Goal: Check status: Check status

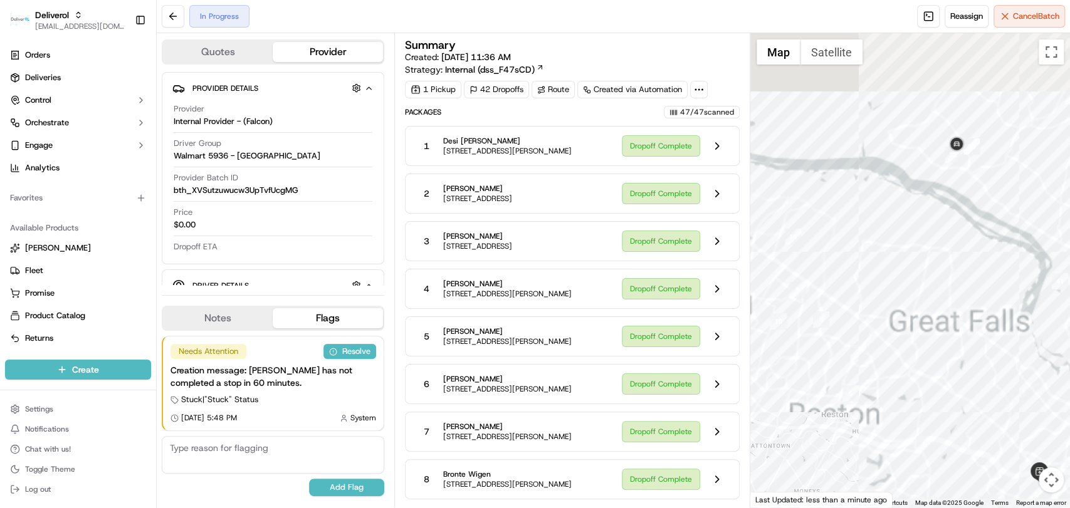
drag, startPoint x: 1059, startPoint y: 224, endPoint x: 914, endPoint y: 367, distance: 203.1
click at [914, 367] on div at bounding box center [910, 270] width 320 height 475
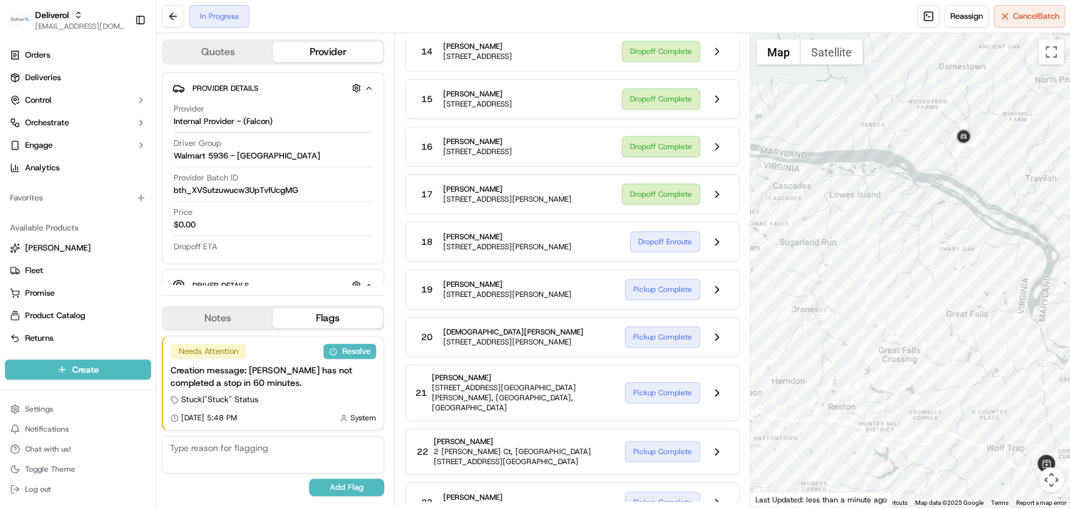
scroll to position [726, 0]
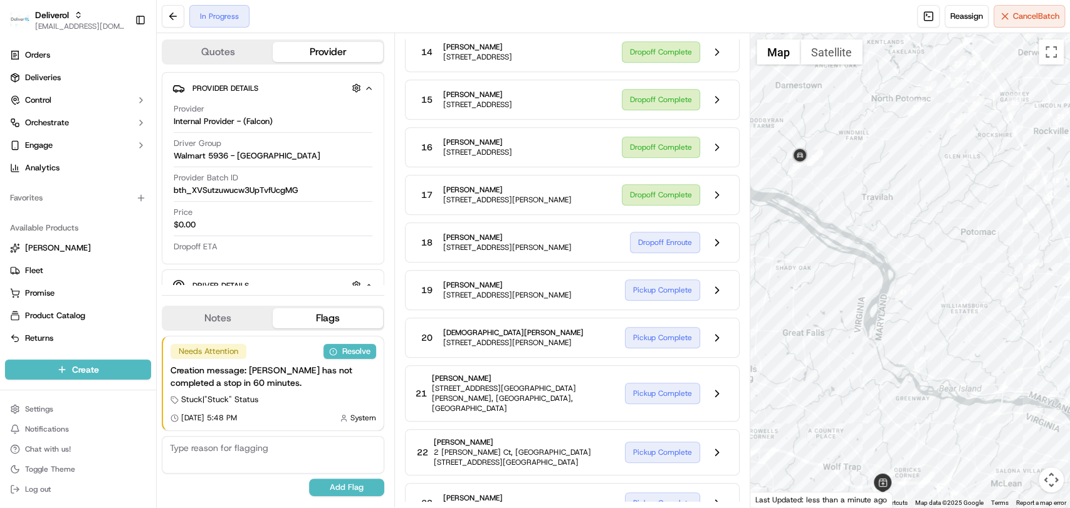
drag, startPoint x: 985, startPoint y: 303, endPoint x: 809, endPoint y: 327, distance: 177.8
click at [809, 327] on div at bounding box center [910, 270] width 320 height 475
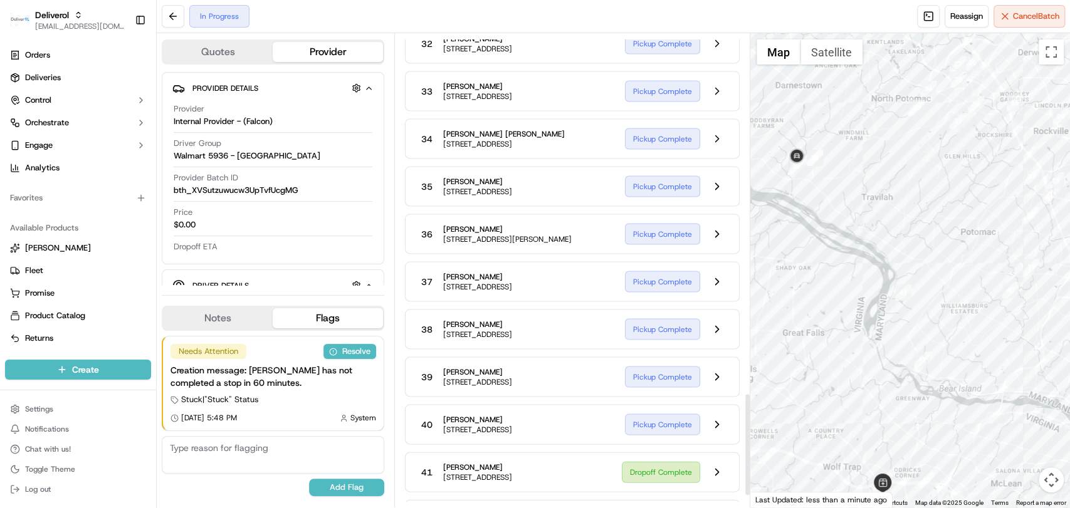
scroll to position [1705, 0]
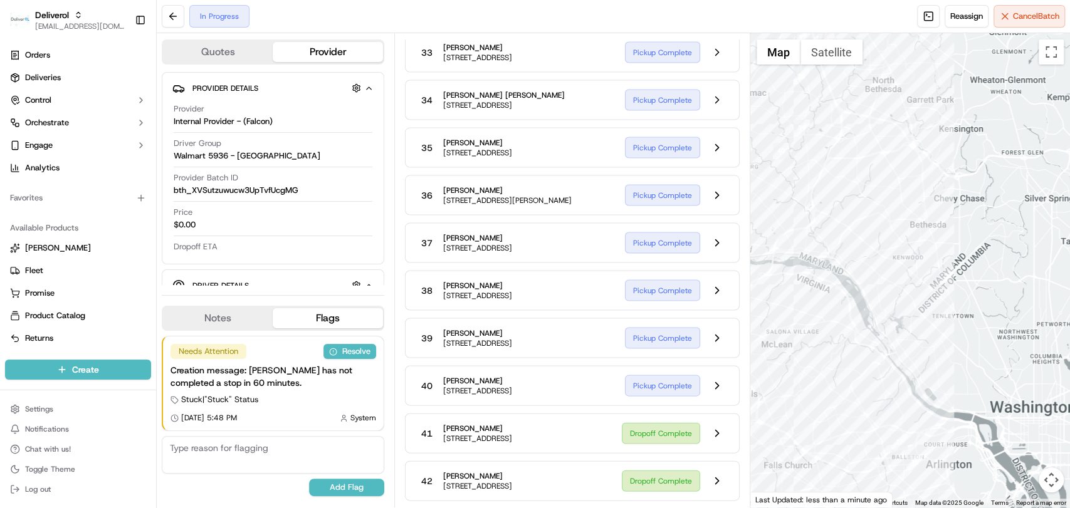
drag, startPoint x: 853, startPoint y: 444, endPoint x: 616, endPoint y: 298, distance: 277.9
click at [616, 298] on div "Quotes Provider Provider Details Hidden ( 1 ) Provider Internal Provider - (Fal…" at bounding box center [613, 270] width 913 height 475
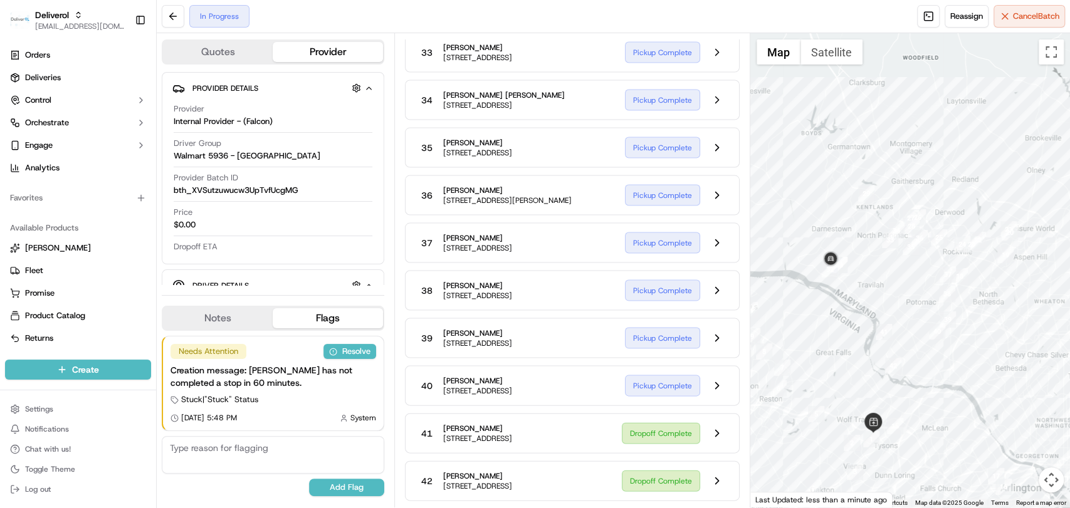
drag, startPoint x: 835, startPoint y: 345, endPoint x: 967, endPoint y: 434, distance: 159.1
click at [967, 434] on div at bounding box center [910, 270] width 320 height 475
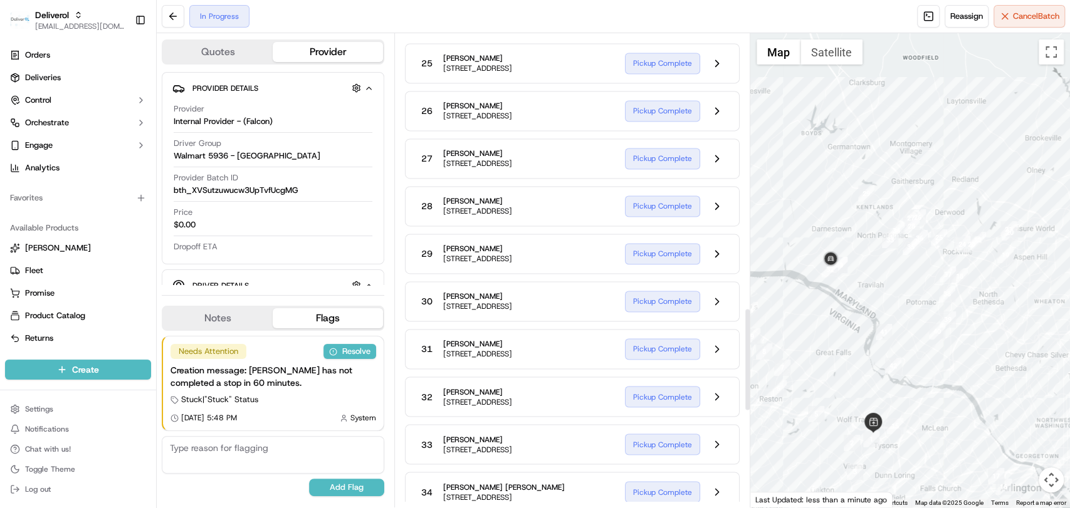
scroll to position [1262, 0]
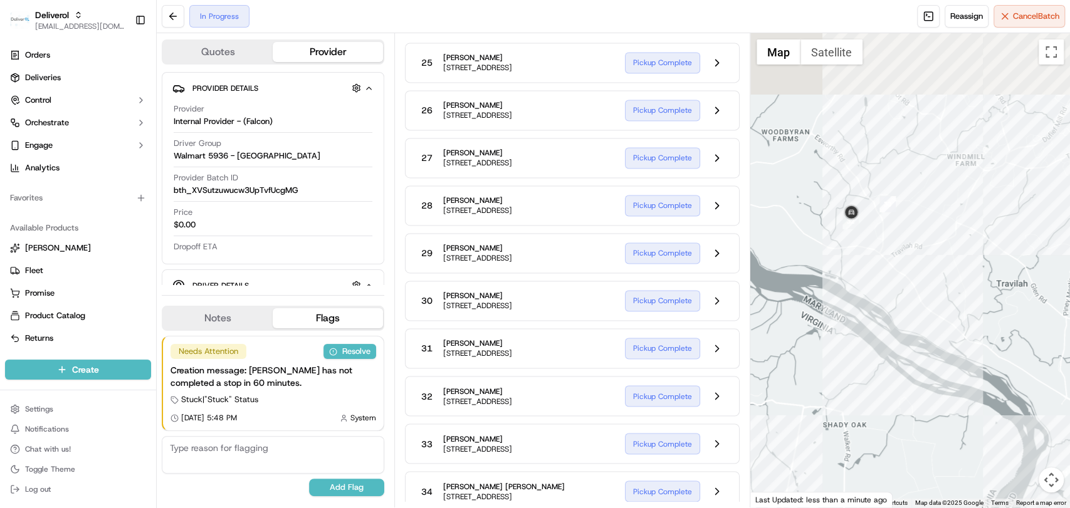
drag, startPoint x: 828, startPoint y: 159, endPoint x: 853, endPoint y: 253, distance: 97.8
click at [853, 253] on div at bounding box center [910, 270] width 320 height 475
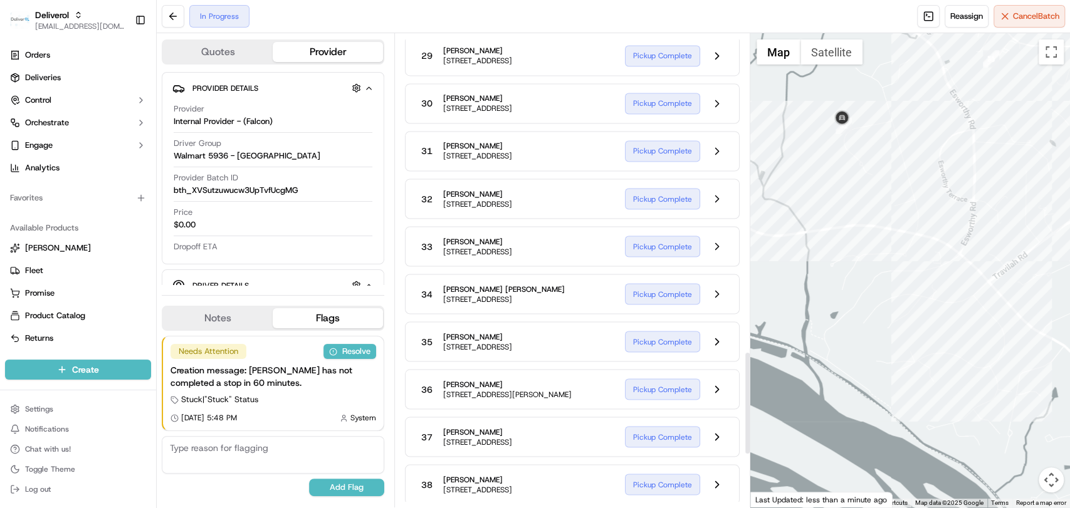
scroll to position [1460, 0]
click at [833, 48] on button "Satellite" at bounding box center [832, 51] width 62 height 25
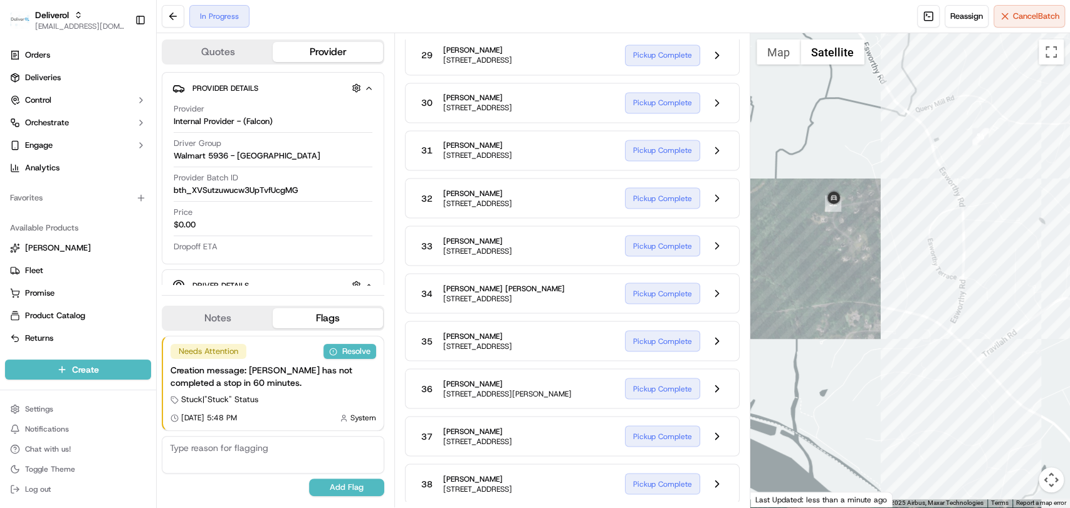
drag, startPoint x: 843, startPoint y: 149, endPoint x: 833, endPoint y: 231, distance: 82.8
click at [833, 231] on div at bounding box center [910, 270] width 320 height 475
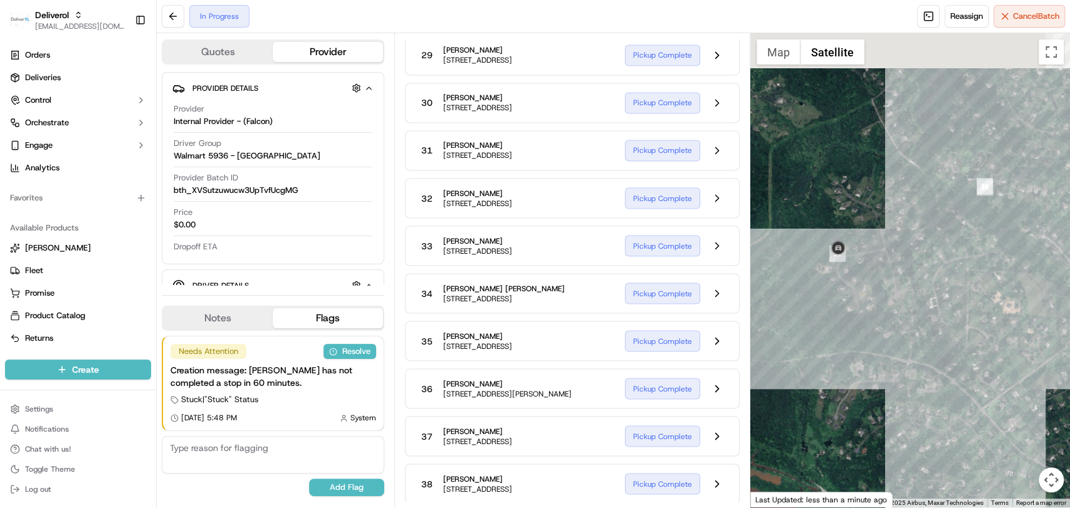
drag, startPoint x: 833, startPoint y: 231, endPoint x: 838, endPoint y: 283, distance: 51.7
click at [838, 283] on div at bounding box center [910, 270] width 320 height 475
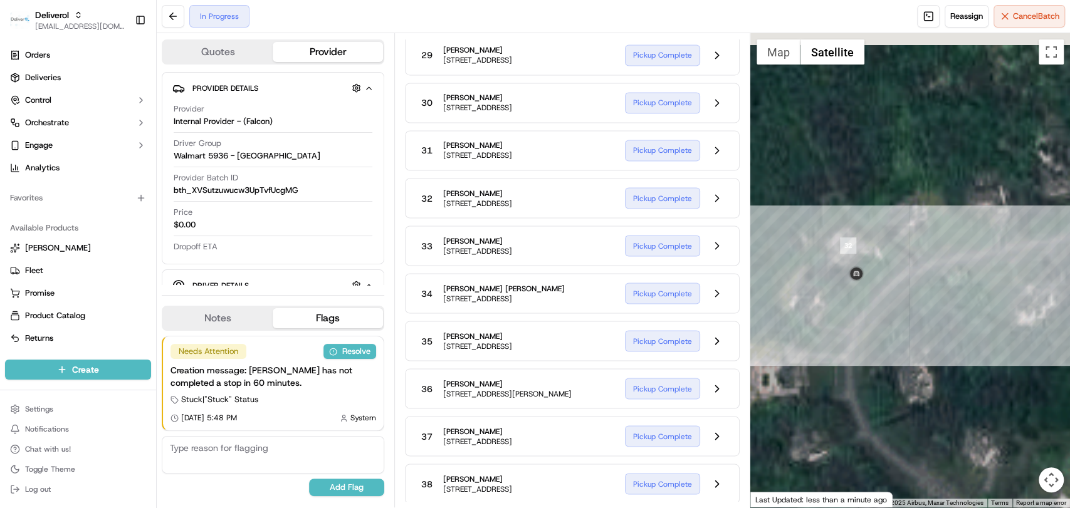
drag, startPoint x: 796, startPoint y: 211, endPoint x: 872, endPoint y: 303, distance: 120.3
click at [872, 303] on div at bounding box center [910, 270] width 320 height 475
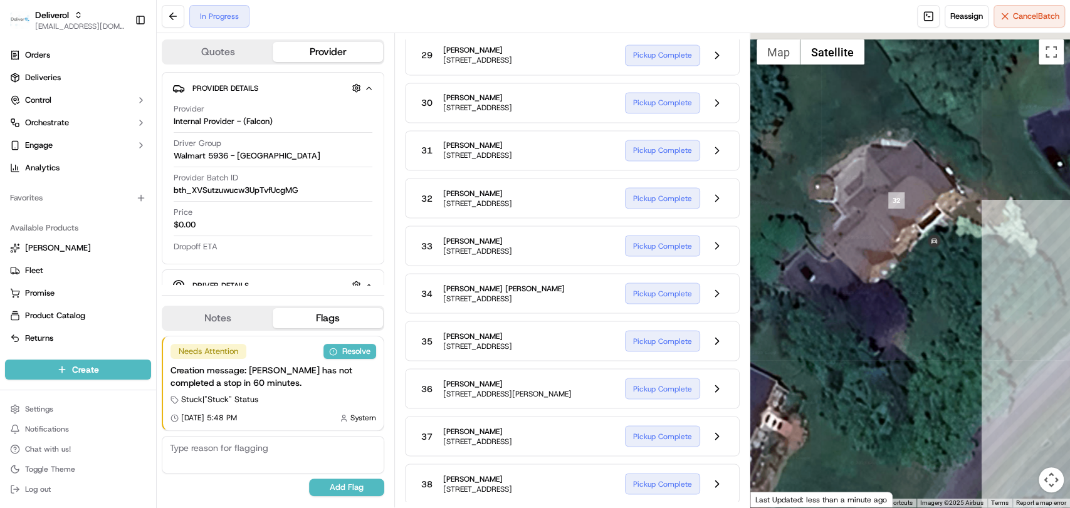
drag, startPoint x: 914, startPoint y: 199, endPoint x: 979, endPoint y: 347, distance: 162.3
click at [979, 347] on div at bounding box center [910, 270] width 320 height 475
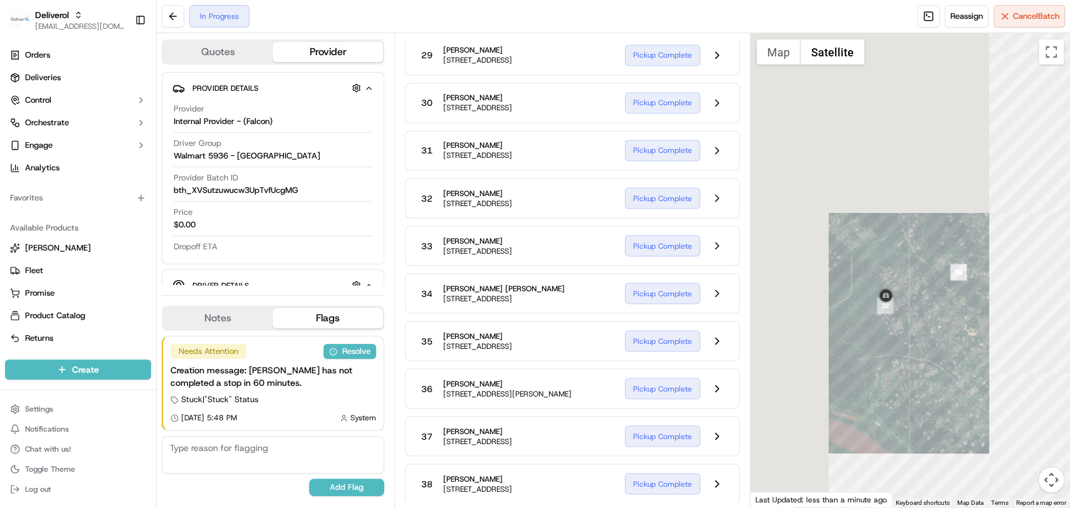
drag, startPoint x: 998, startPoint y: 332, endPoint x: 958, endPoint y: 337, distance: 40.5
click at [958, 337] on div at bounding box center [910, 270] width 320 height 475
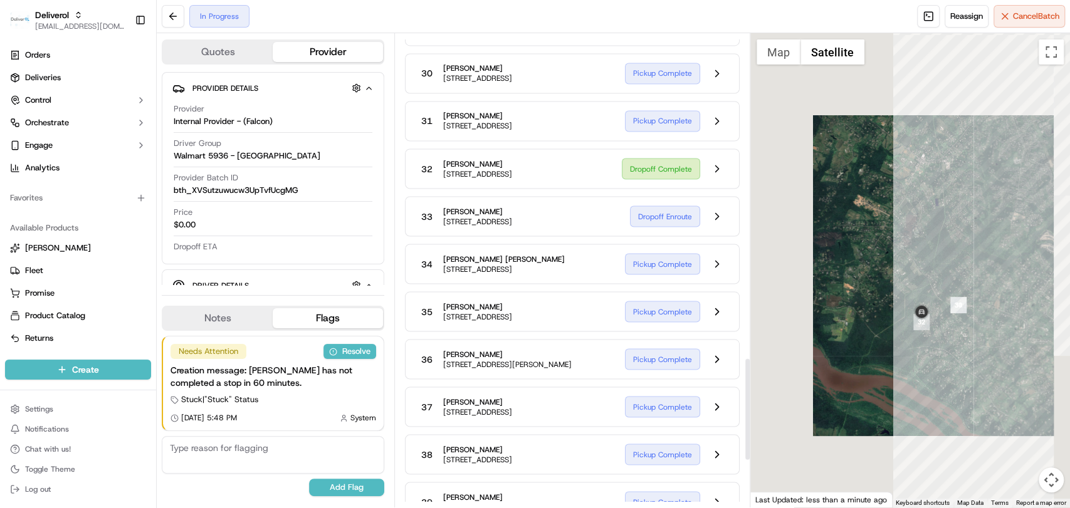
scroll to position [1490, 0]
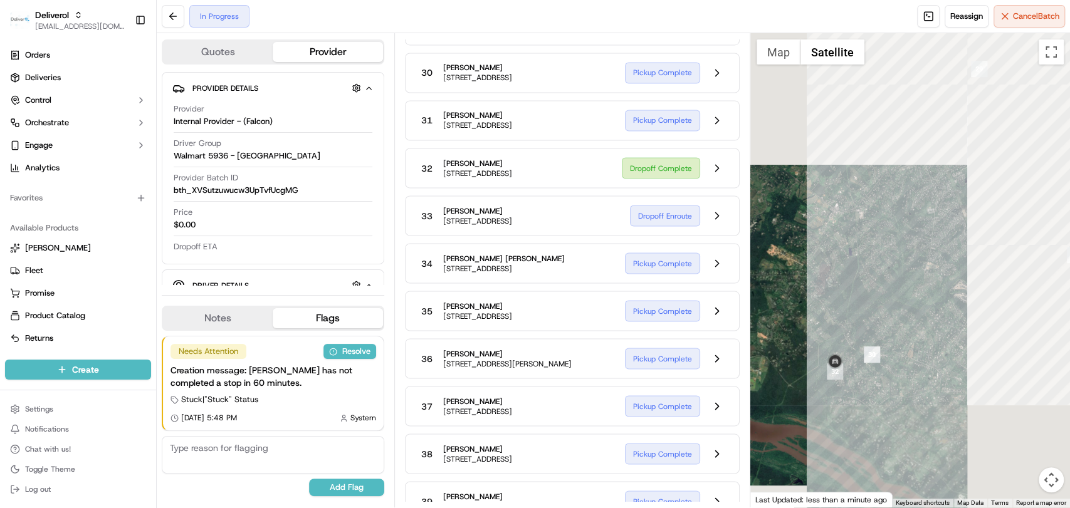
drag, startPoint x: 969, startPoint y: 332, endPoint x: 861, endPoint y: 397, distance: 126.6
click at [861, 397] on div at bounding box center [910, 270] width 320 height 475
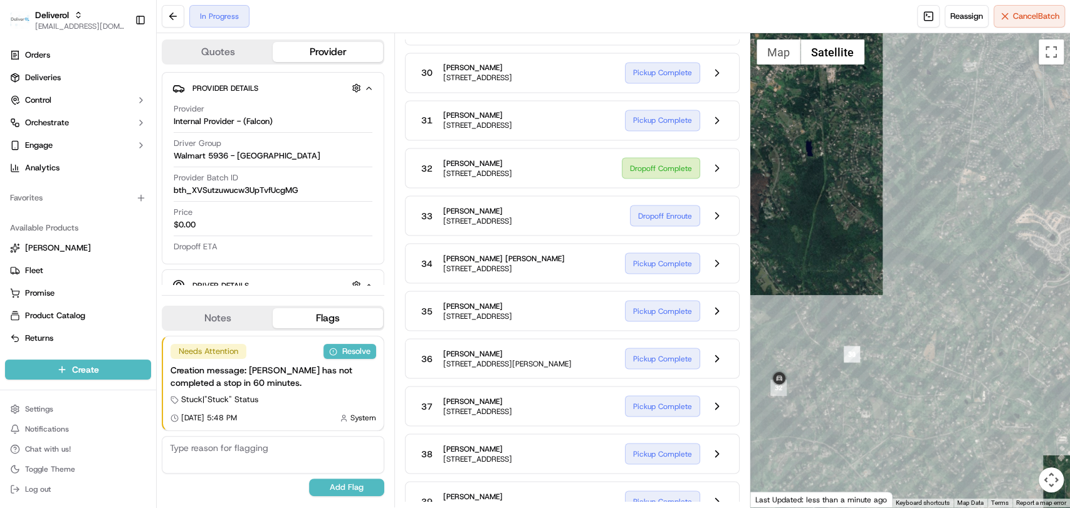
drag, startPoint x: 845, startPoint y: 382, endPoint x: 871, endPoint y: 385, distance: 26.5
click at [871, 385] on div at bounding box center [910, 270] width 320 height 475
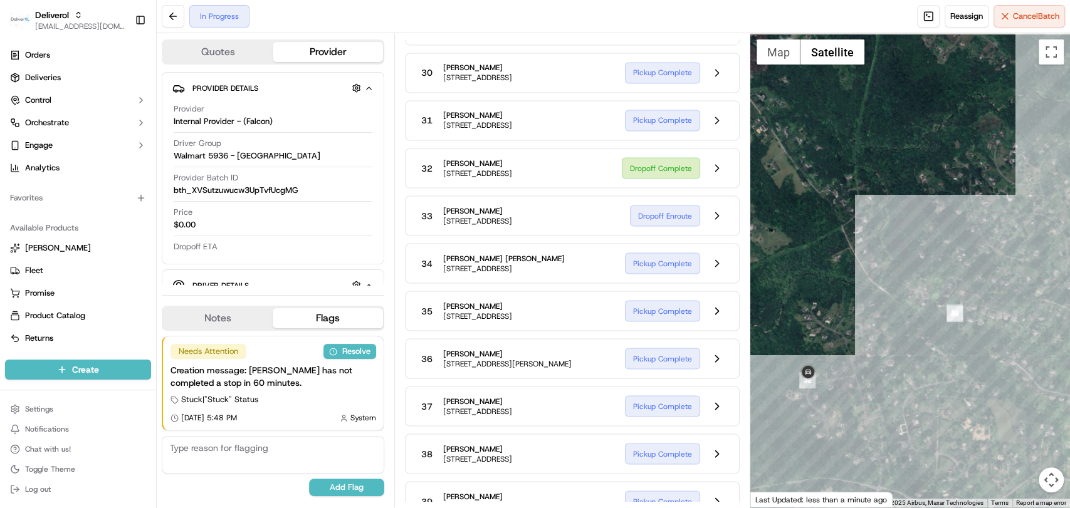
drag, startPoint x: 863, startPoint y: 388, endPoint x: 943, endPoint y: 390, distance: 80.3
click at [943, 390] on div at bounding box center [910, 270] width 320 height 475
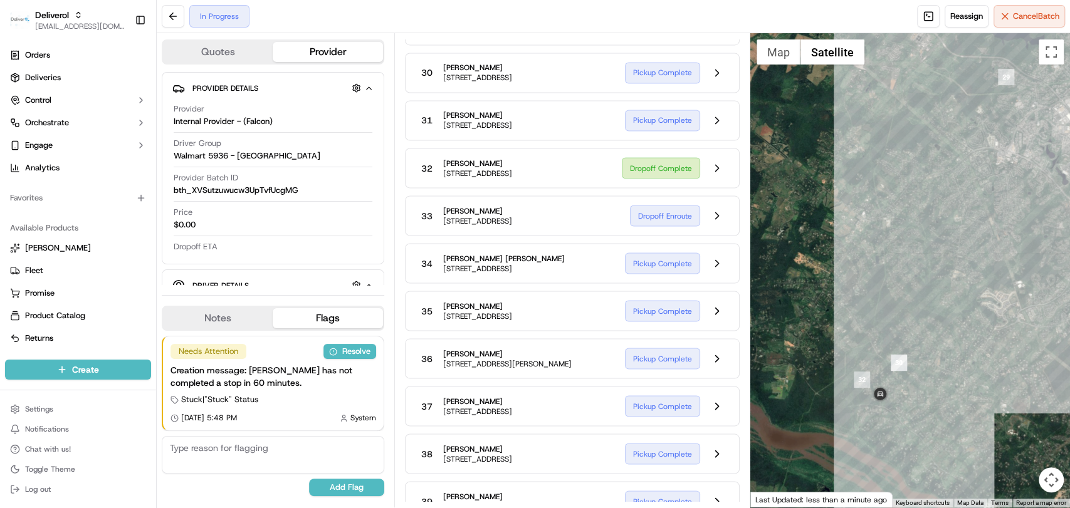
drag, startPoint x: 955, startPoint y: 408, endPoint x: 917, endPoint y: 419, distance: 39.5
click at [917, 419] on div at bounding box center [910, 270] width 320 height 475
